Goal: Information Seeking & Learning: Learn about a topic

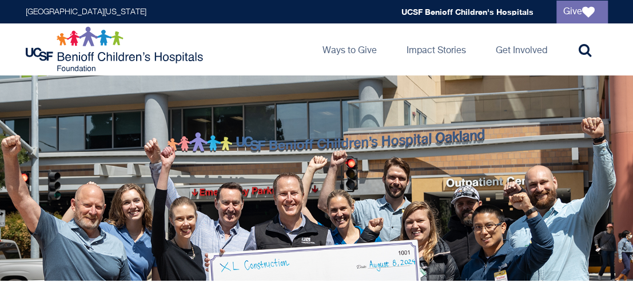
click at [85, 42] on img at bounding box center [116, 49] width 180 height 46
